Goal: Task Accomplishment & Management: Complete application form

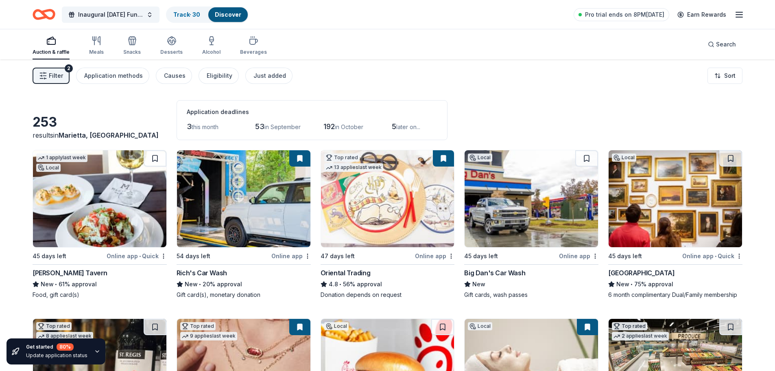
scroll to position [4263, 0]
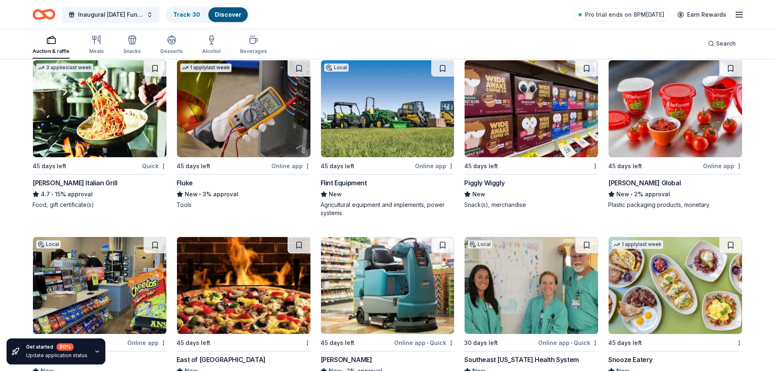
click at [384, 103] on img at bounding box center [387, 108] width 133 height 97
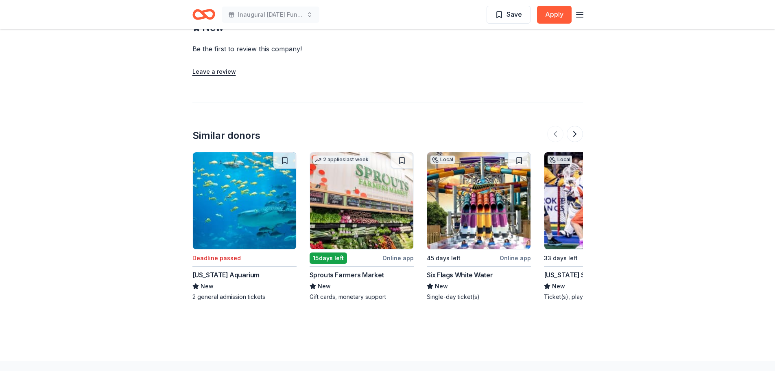
scroll to position [699, 0]
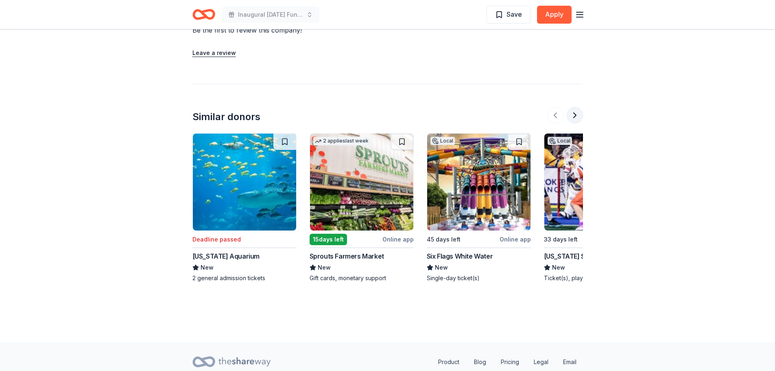
click at [577, 116] on button at bounding box center [575, 115] width 16 height 16
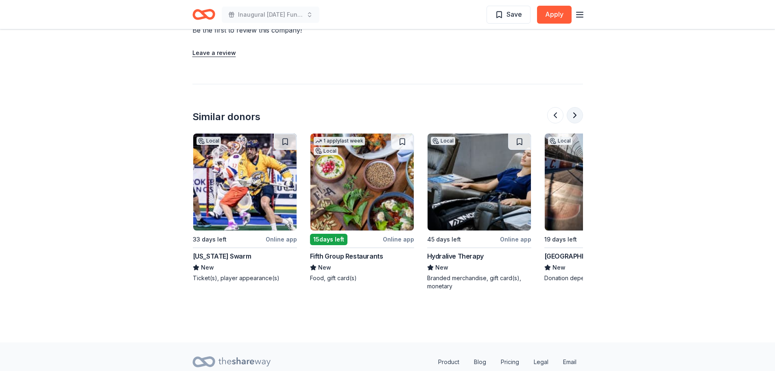
scroll to position [0, 352]
click at [555, 116] on button at bounding box center [555, 115] width 16 height 16
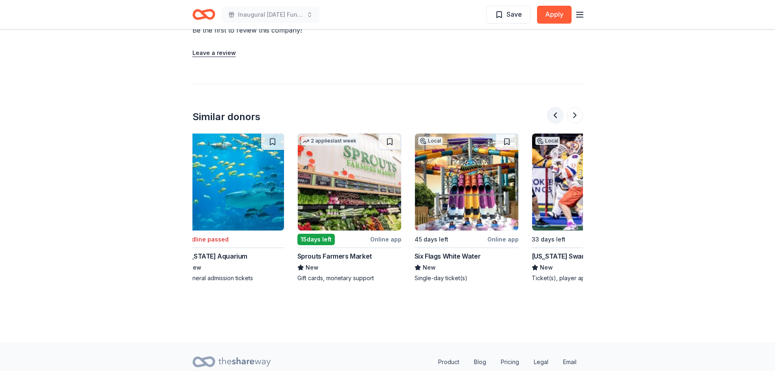
scroll to position [0, 0]
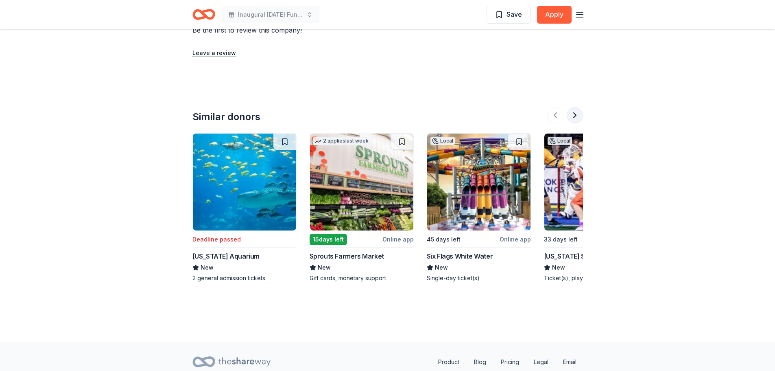
click at [573, 114] on button at bounding box center [575, 115] width 16 height 16
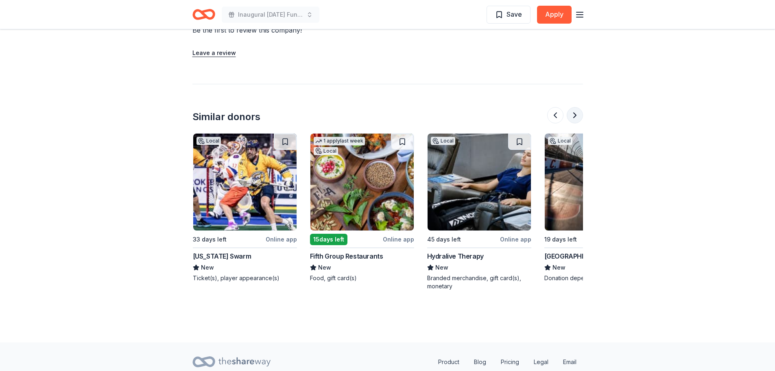
scroll to position [0, 352]
click at [577, 117] on button at bounding box center [575, 115] width 16 height 16
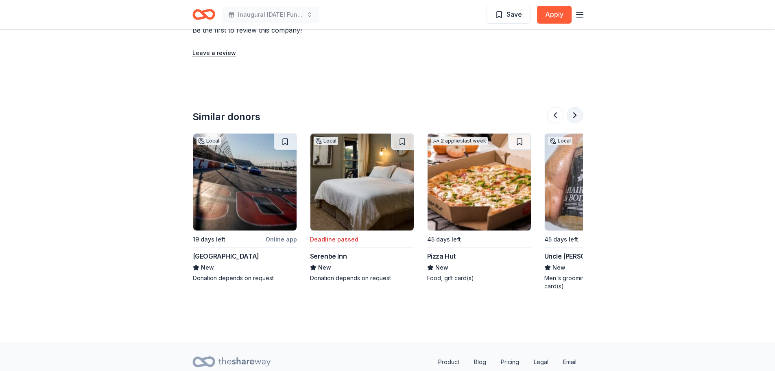
scroll to position [0, 703]
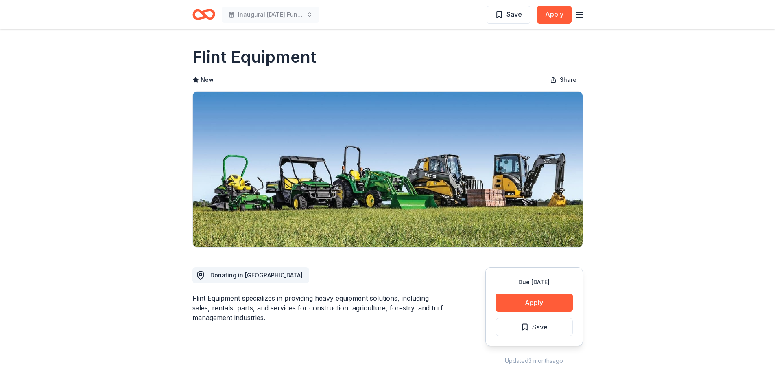
scroll to position [699, 0]
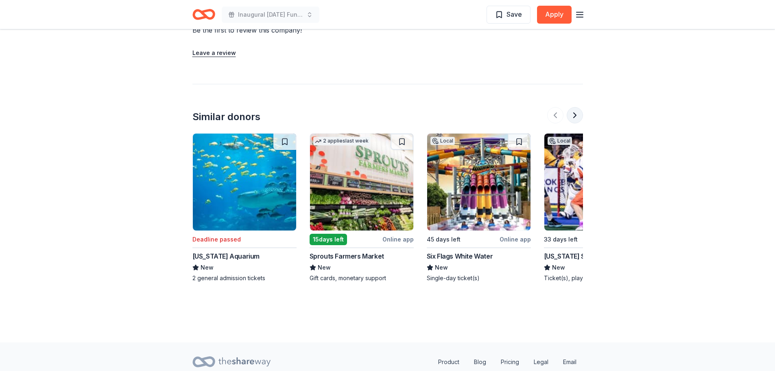
click at [573, 112] on button at bounding box center [575, 115] width 16 height 16
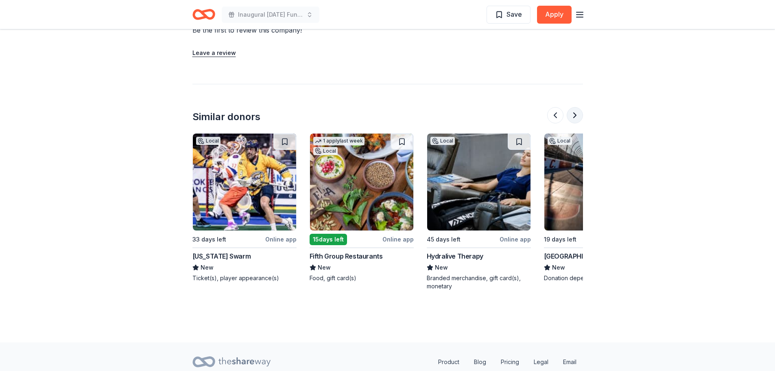
click at [573, 112] on button at bounding box center [575, 115] width 16 height 16
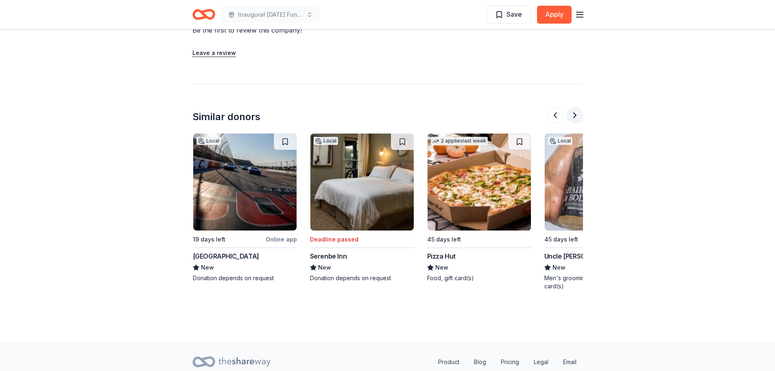
scroll to position [0, 703]
click at [249, 189] on img at bounding box center [244, 181] width 103 height 97
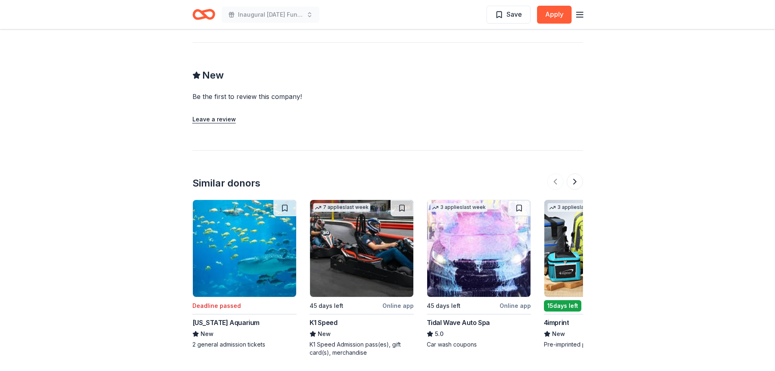
scroll to position [759, 0]
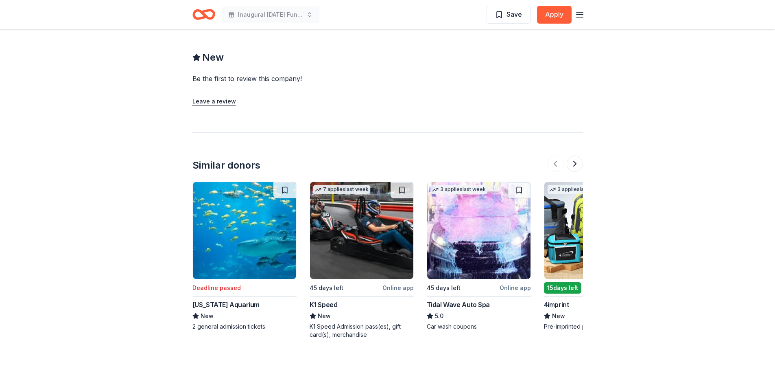
click at [498, 243] on img at bounding box center [478, 230] width 103 height 97
click at [575, 165] on button at bounding box center [575, 163] width 16 height 16
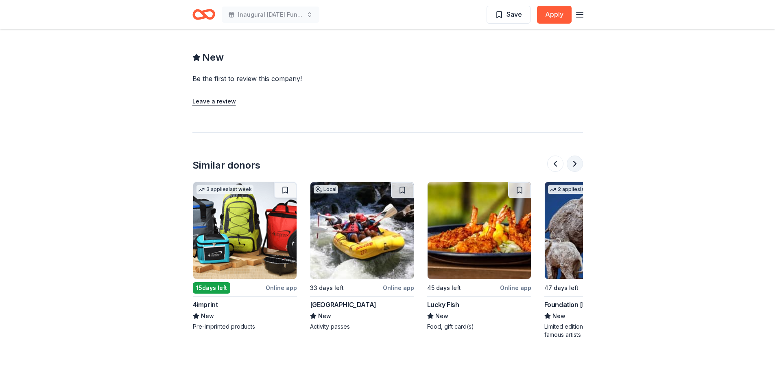
scroll to position [0, 352]
click at [334, 248] on img at bounding box center [361, 230] width 103 height 97
click at [579, 162] on button at bounding box center [575, 163] width 16 height 16
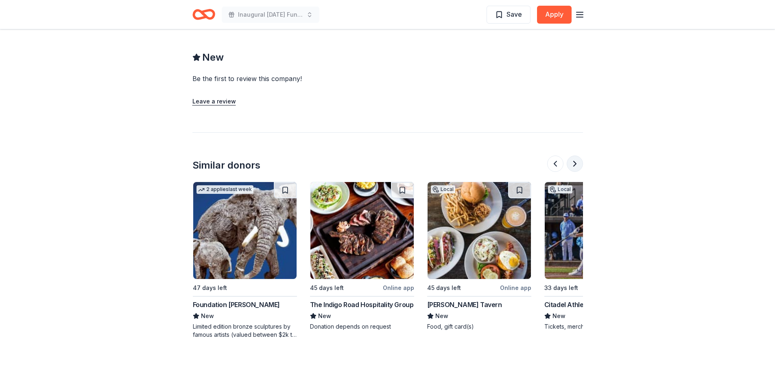
scroll to position [0, 703]
click at [218, 253] on img at bounding box center [244, 230] width 103 height 97
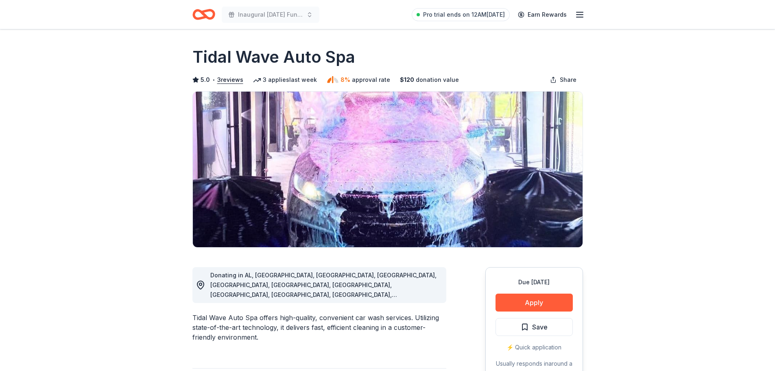
drag, startPoint x: 775, startPoint y: 80, endPoint x: 773, endPoint y: 94, distance: 14.3
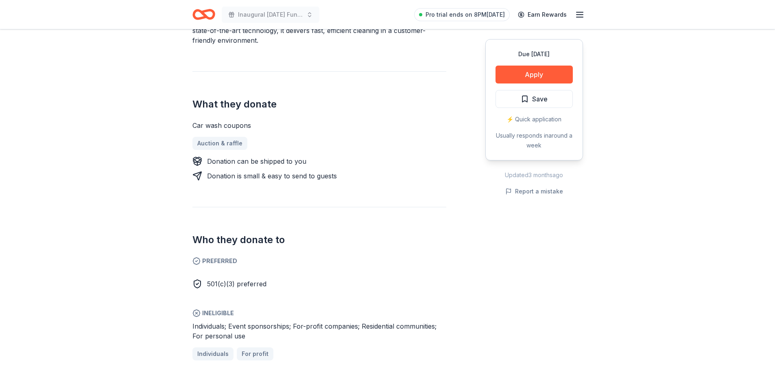
scroll to position [221, 0]
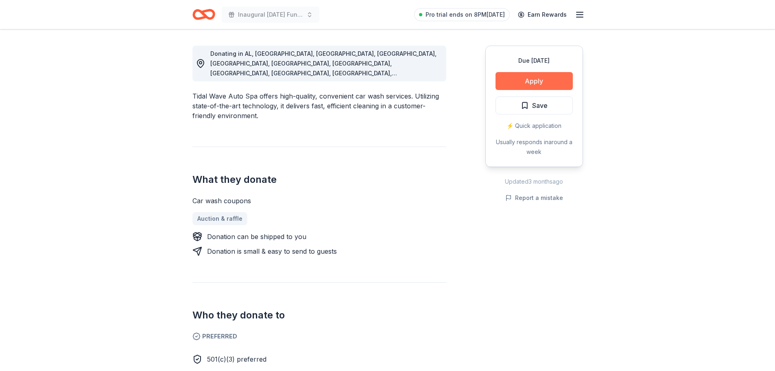
click at [545, 84] on button "Apply" at bounding box center [534, 81] width 77 height 18
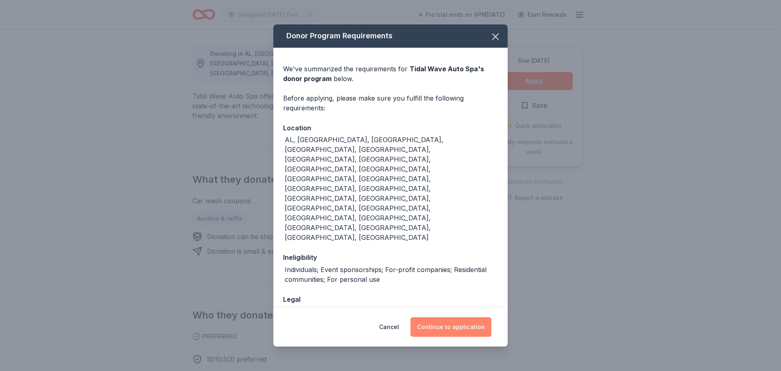
click at [445, 317] on button "Continue to application" at bounding box center [451, 327] width 81 height 20
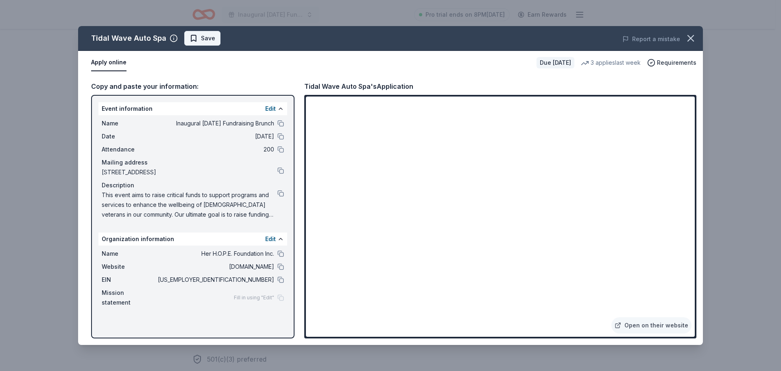
click at [203, 39] on span "Save" at bounding box center [208, 38] width 14 height 10
click at [693, 38] on icon "button" at bounding box center [690, 38] width 11 height 11
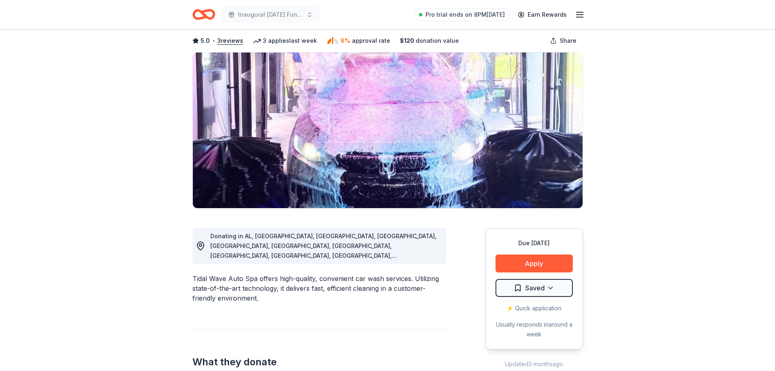
scroll to position [0, 0]
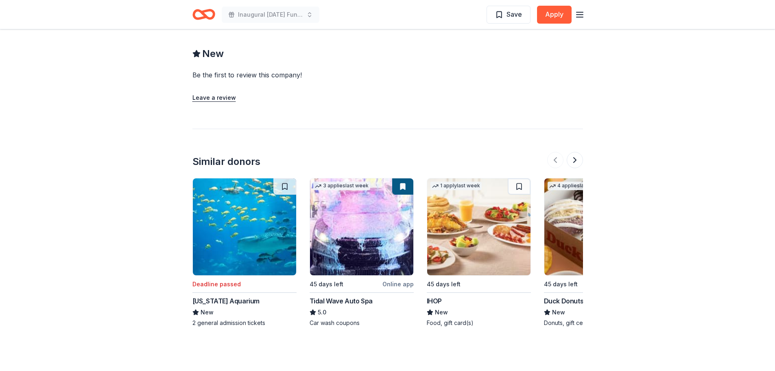
scroll to position [896, 0]
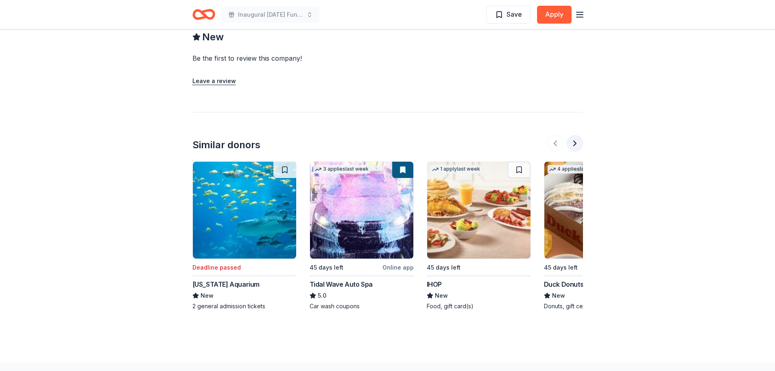
click at [577, 135] on button at bounding box center [575, 143] width 16 height 16
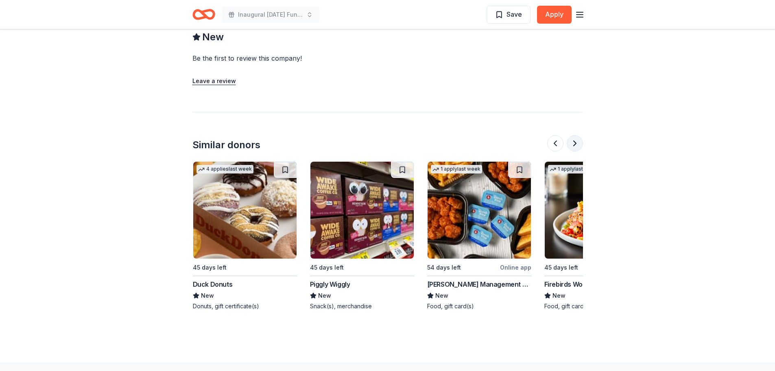
scroll to position [0, 352]
click at [577, 135] on button at bounding box center [575, 143] width 16 height 16
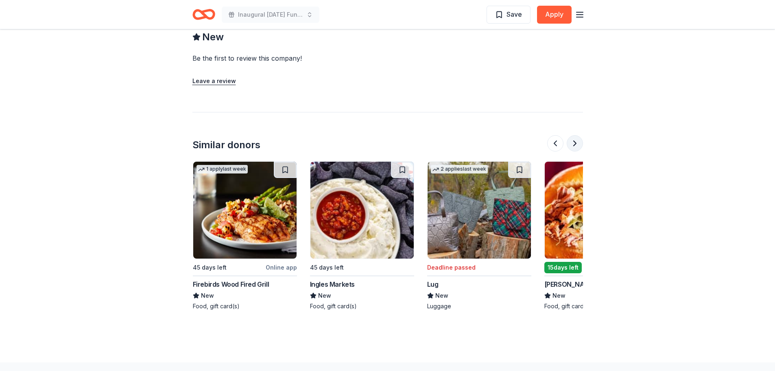
scroll to position [0, 703]
click at [577, 135] on button at bounding box center [575, 143] width 16 height 16
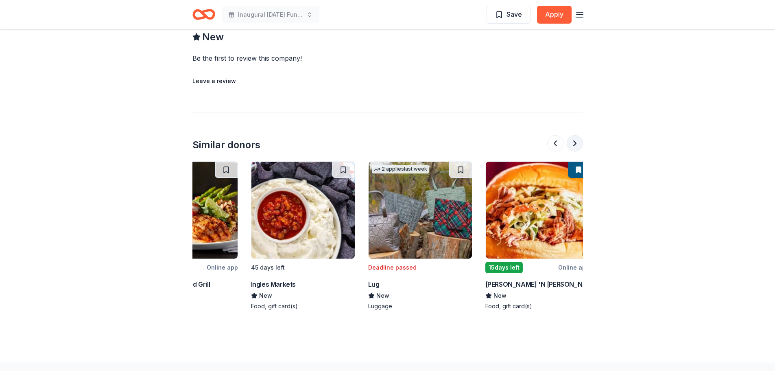
scroll to position [0, 768]
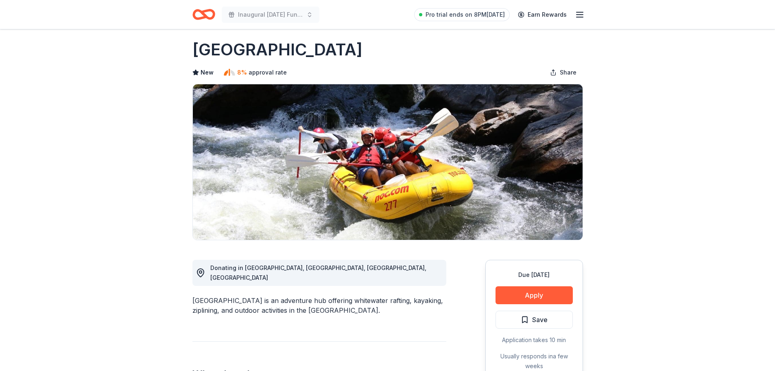
scroll to position [0, 0]
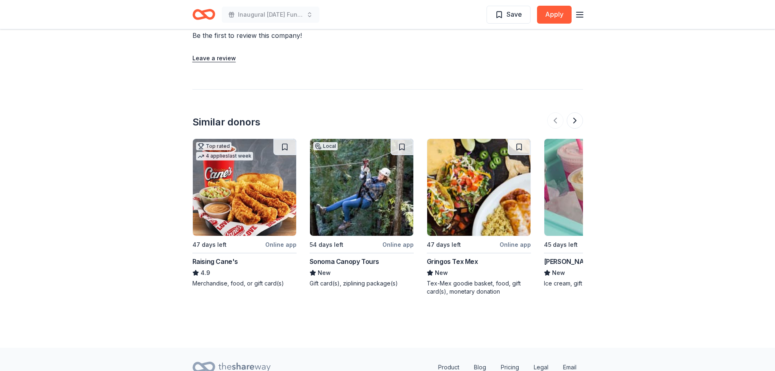
scroll to position [856, 0]
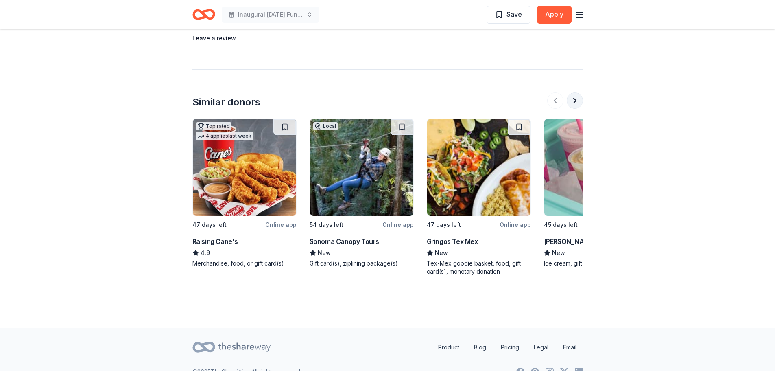
click at [577, 101] on button at bounding box center [575, 100] width 16 height 16
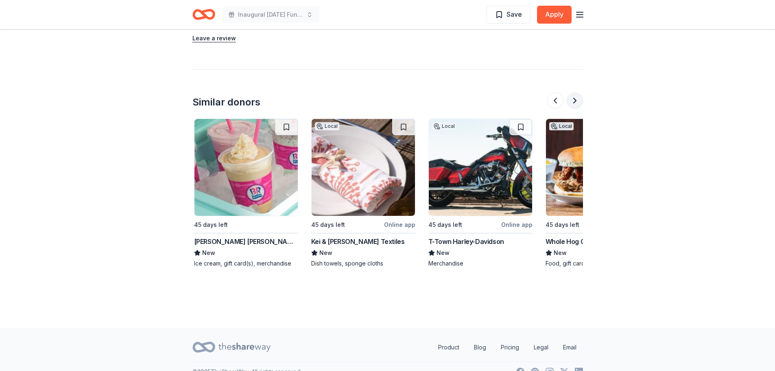
scroll to position [0, 352]
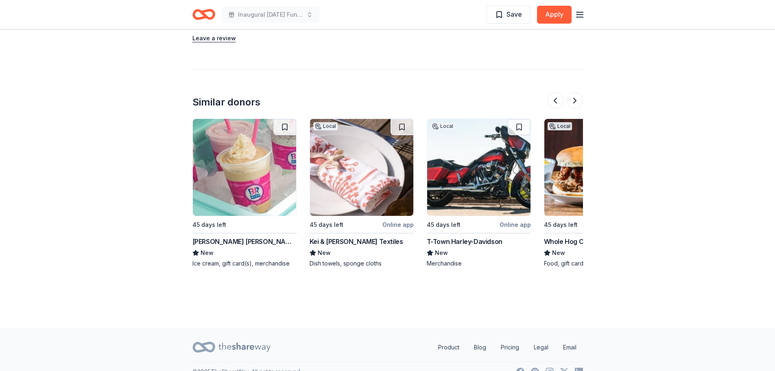
click at [481, 190] on img at bounding box center [478, 167] width 103 height 97
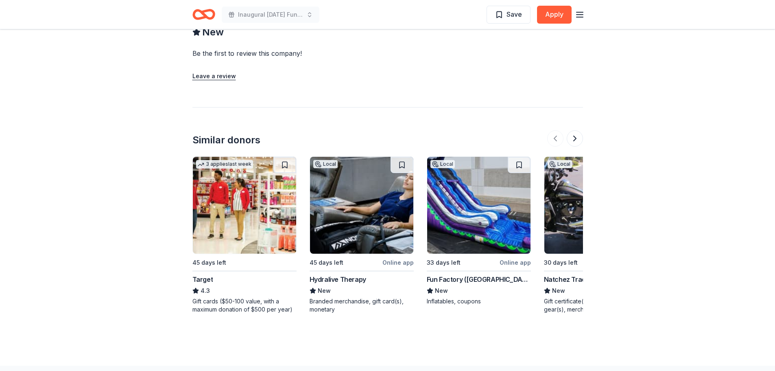
scroll to position [695, 0]
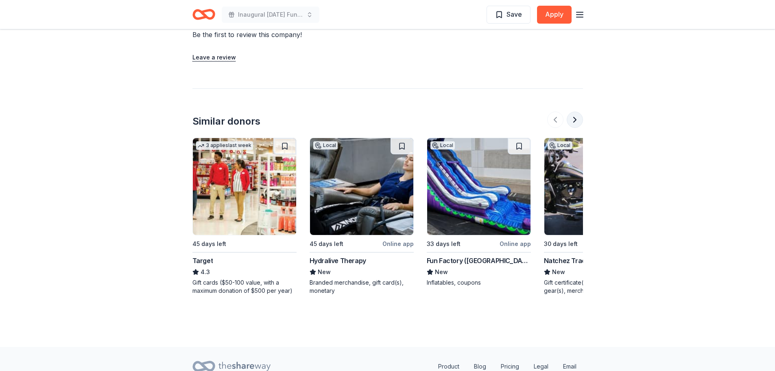
click at [577, 111] on button at bounding box center [575, 119] width 16 height 16
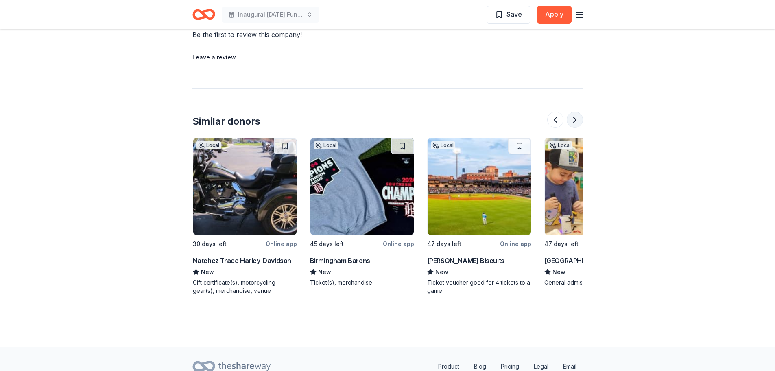
scroll to position [0, 352]
click at [577, 111] on button at bounding box center [575, 119] width 16 height 16
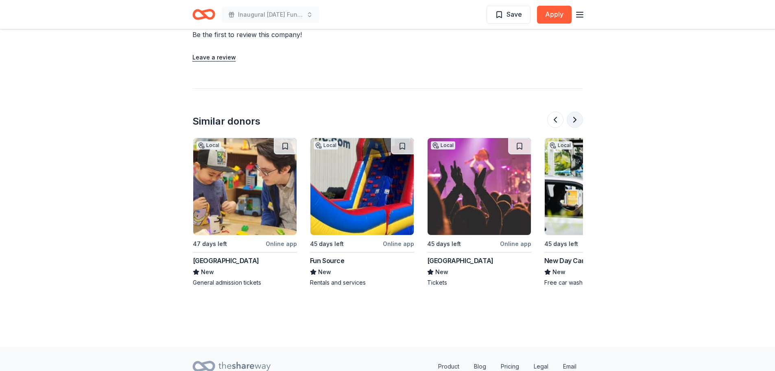
scroll to position [0, 703]
click at [577, 111] on button at bounding box center [575, 119] width 16 height 16
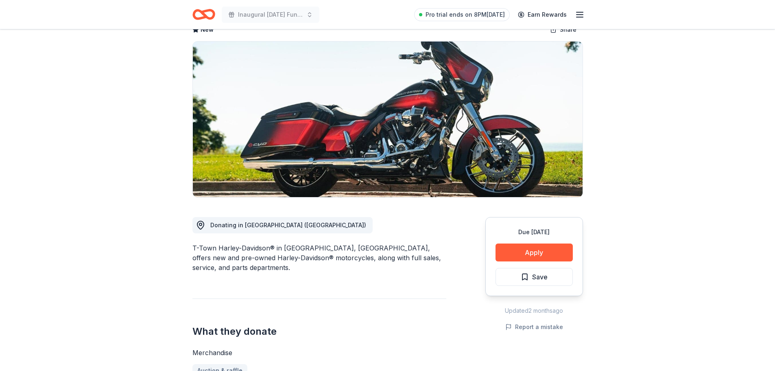
scroll to position [0, 0]
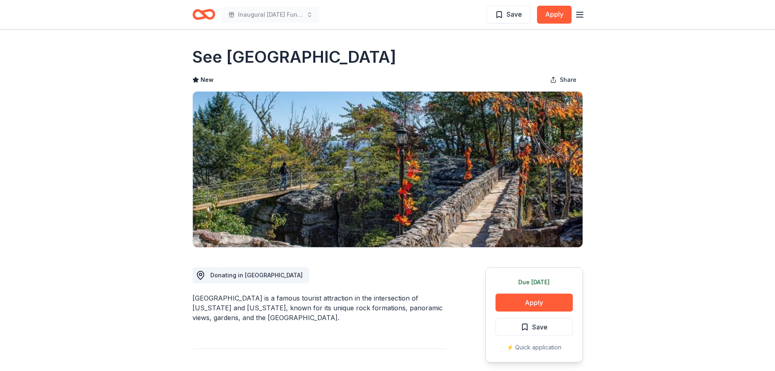
scroll to position [653, 0]
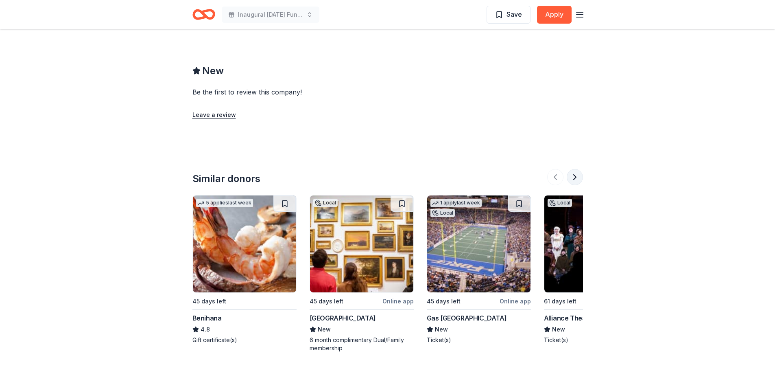
click at [577, 180] on button at bounding box center [575, 177] width 16 height 16
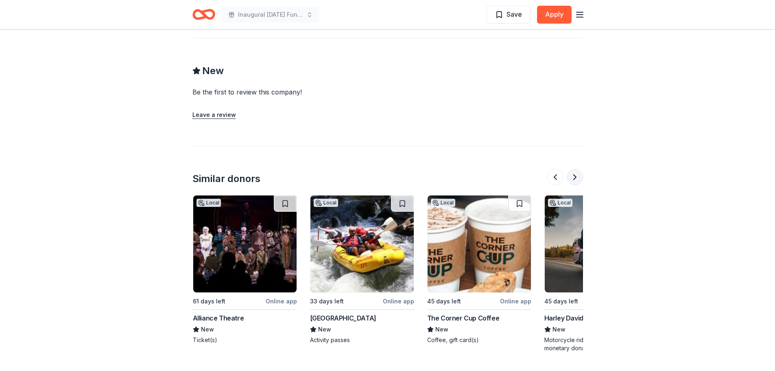
scroll to position [0, 352]
click at [555, 176] on button at bounding box center [555, 177] width 16 height 16
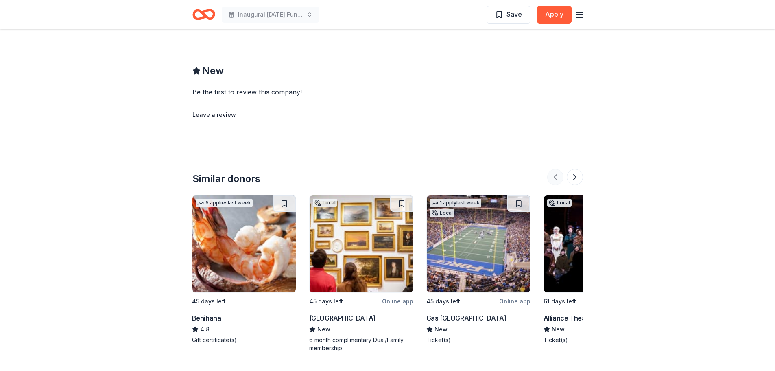
scroll to position [0, 0]
click at [579, 183] on button at bounding box center [575, 177] width 16 height 16
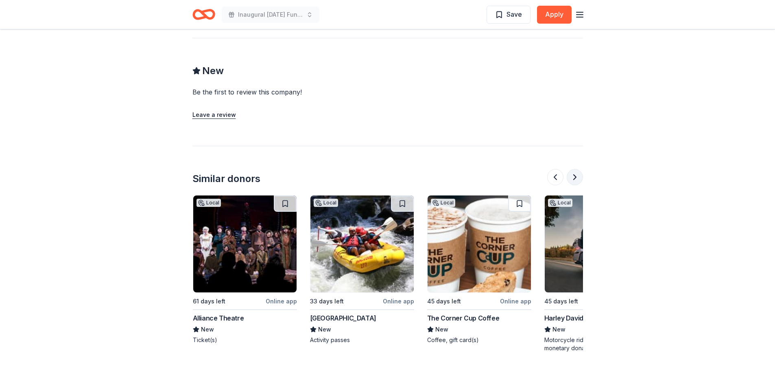
scroll to position [0, 352]
click at [579, 183] on button at bounding box center [575, 177] width 16 height 16
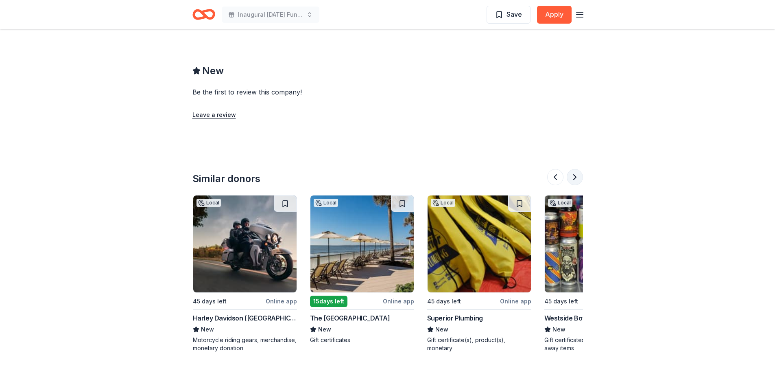
scroll to position [0, 703]
click at [378, 265] on img at bounding box center [361, 243] width 103 height 97
click at [576, 178] on button at bounding box center [575, 177] width 16 height 16
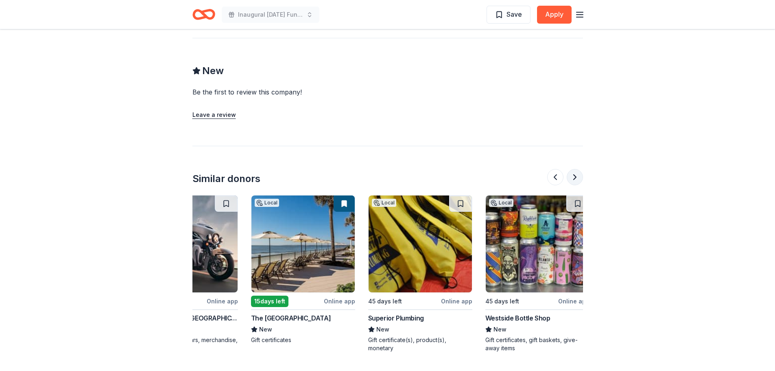
scroll to position [0, 768]
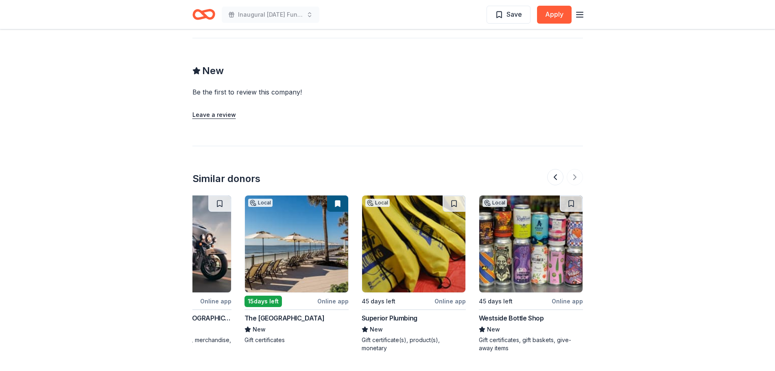
click at [411, 274] on img at bounding box center [413, 243] width 103 height 97
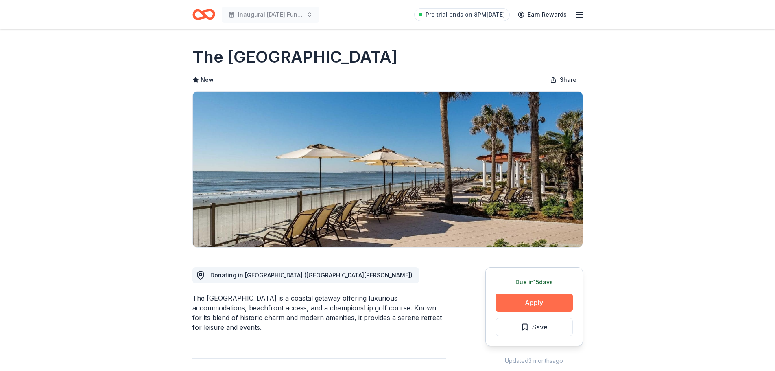
click at [515, 306] on button "Apply" at bounding box center [534, 302] width 77 height 18
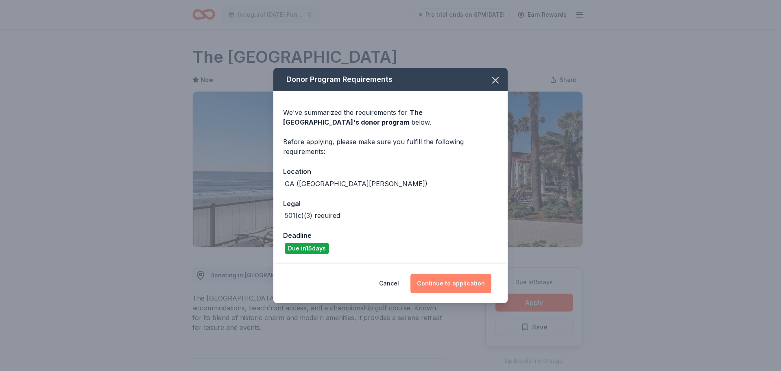
click at [453, 281] on button "Continue to application" at bounding box center [451, 283] width 81 height 20
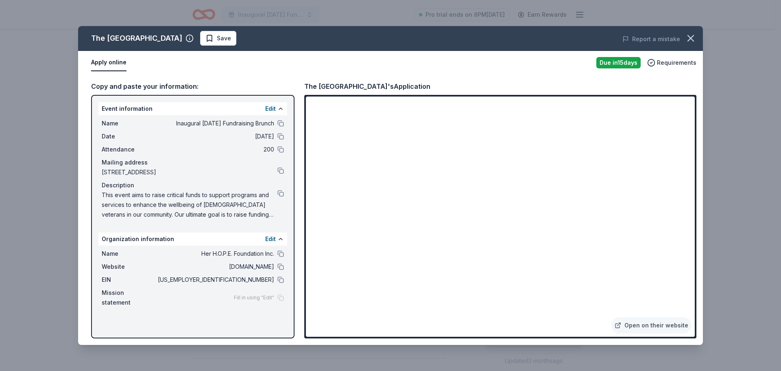
click at [695, 201] on div "Open on their website" at bounding box center [500, 216] width 392 height 243
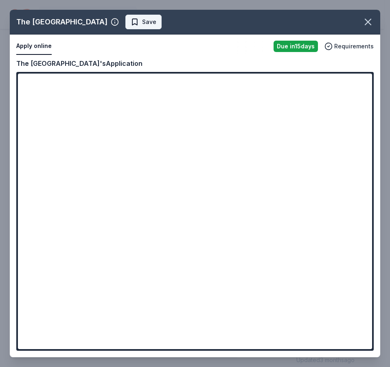
click at [156, 26] on span "Save" at bounding box center [149, 22] width 14 height 10
click at [358, 23] on div "The King and Prince Beach & Golf Resort Saved" at bounding box center [195, 22] width 370 height 25
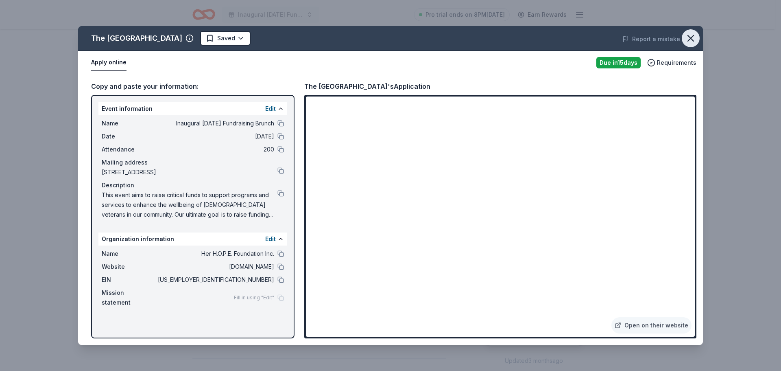
click at [693, 38] on icon "button" at bounding box center [690, 38] width 11 height 11
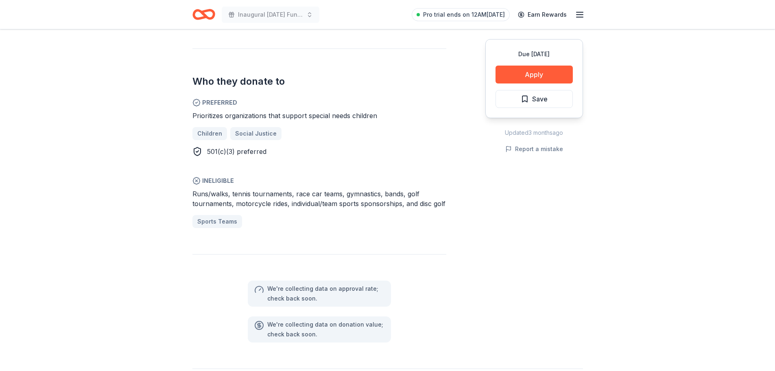
scroll to position [424, 0]
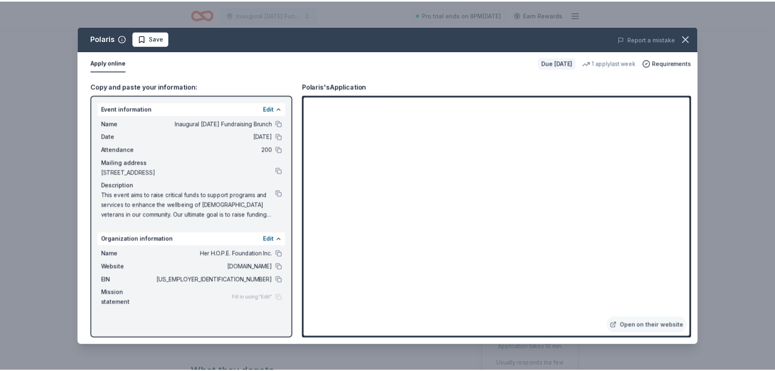
scroll to position [296, 0]
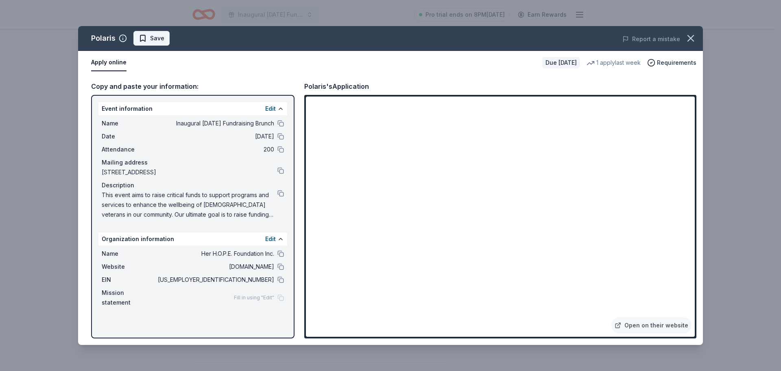
click at [161, 35] on span "Save" at bounding box center [157, 38] width 14 height 10
click at [692, 42] on icon "button" at bounding box center [690, 38] width 11 height 11
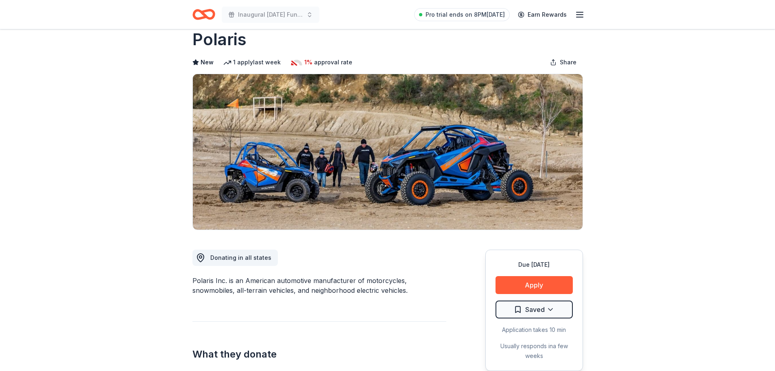
scroll to position [0, 0]
